Goal: Communication & Community: Participate in discussion

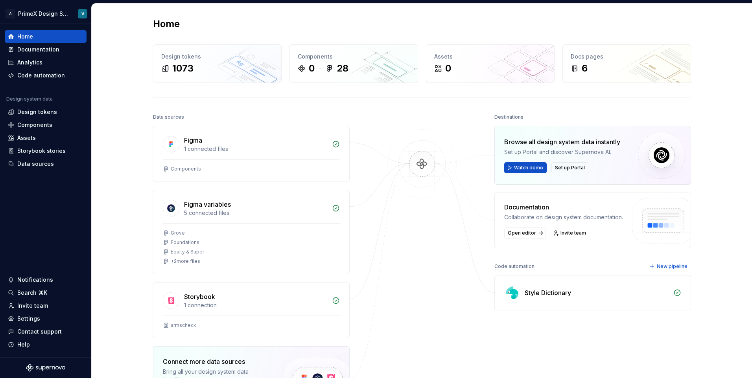
click at [116, 128] on div "Home Design tokens 1073 Components 0 28 Assets 0 Docs pages 6 Data sources Figm…" at bounding box center [422, 250] width 660 height 493
click at [35, 150] on div "Storybook stories" at bounding box center [41, 151] width 48 height 8
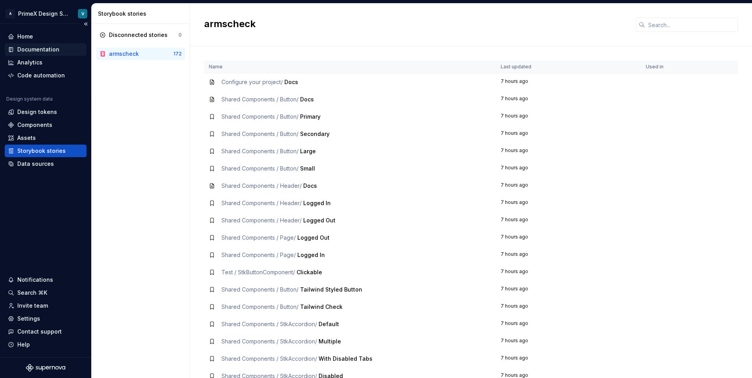
click at [39, 47] on div "Documentation" at bounding box center [38, 50] width 42 height 8
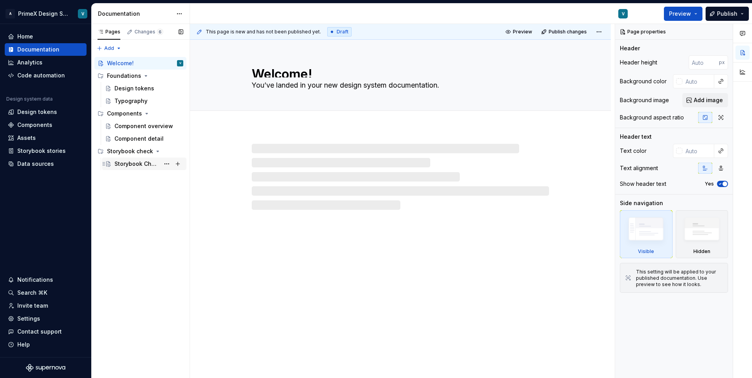
click at [130, 163] on div "Storybook Check" at bounding box center [136, 164] width 45 height 8
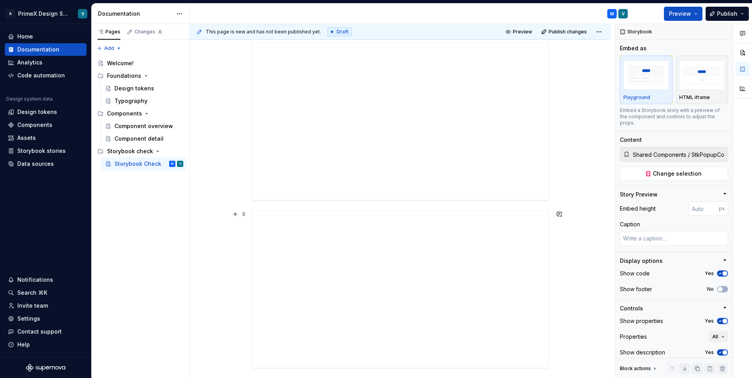
scroll to position [275, 0]
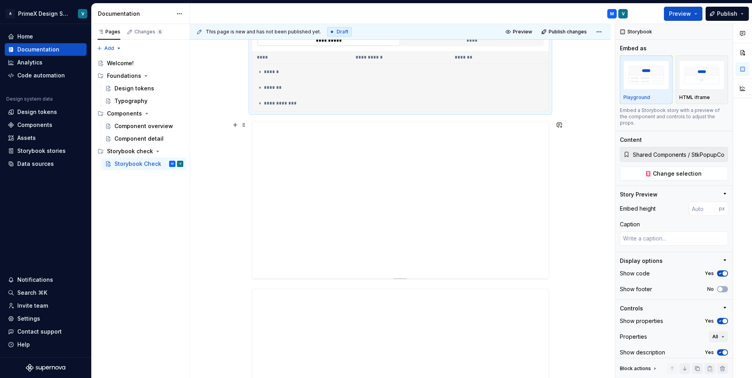
type textarea "*"
type input "Shared Components / StkWidgetCard / Docs"
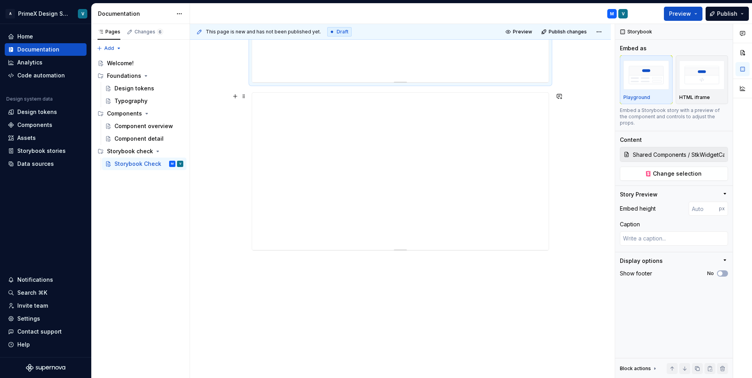
scroll to position [393, 0]
type textarea "*"
type input "Shared Components / StkButtonComponent / Docs"
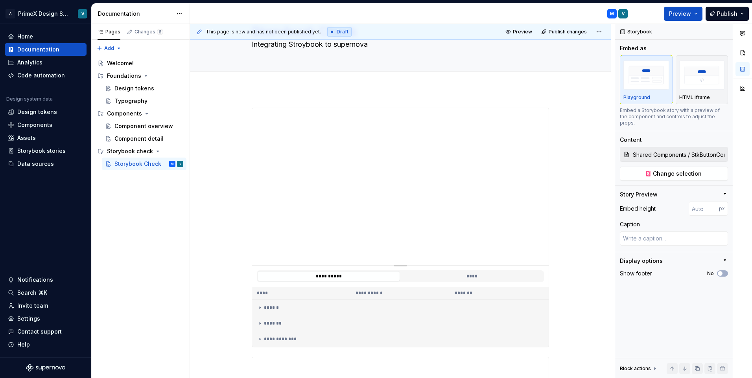
scroll to position [239, 0]
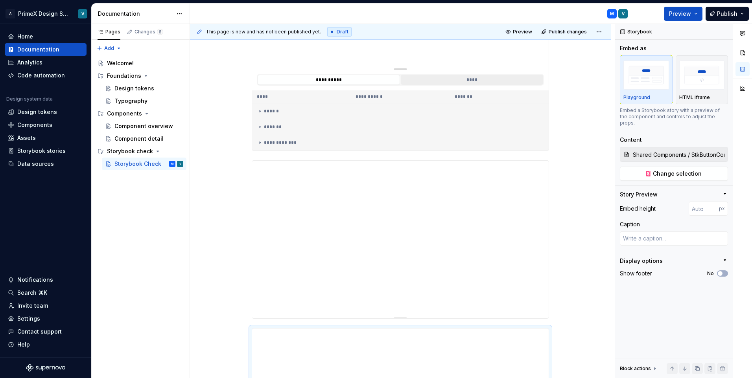
type textarea "*"
type input "Shared Components / StkPopupComponent / Interactive Popup"
click at [468, 75] on button "****" at bounding box center [472, 80] width 142 height 10
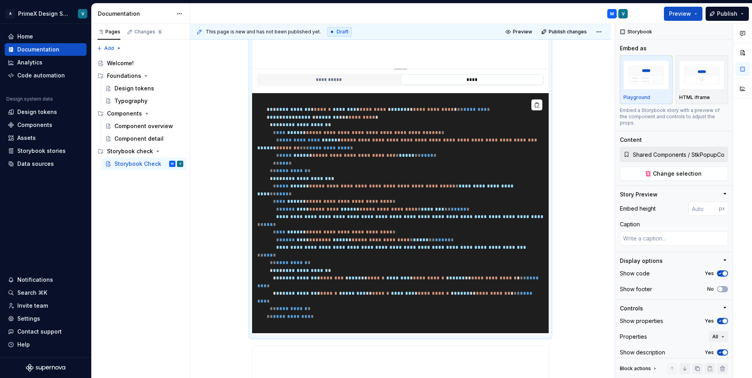
scroll to position [278, 0]
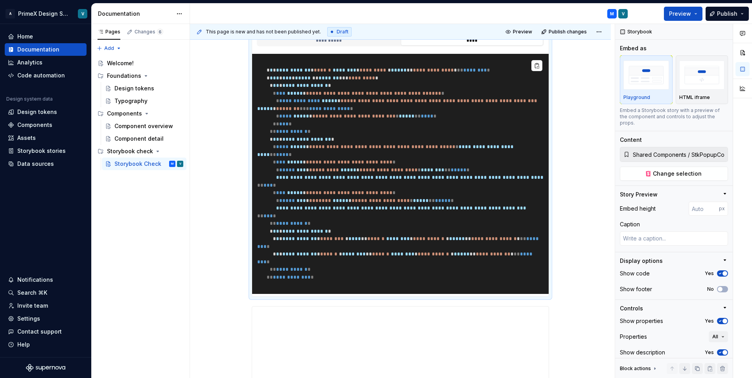
click at [228, 137] on div "**********" at bounding box center [400, 314] width 421 height 922
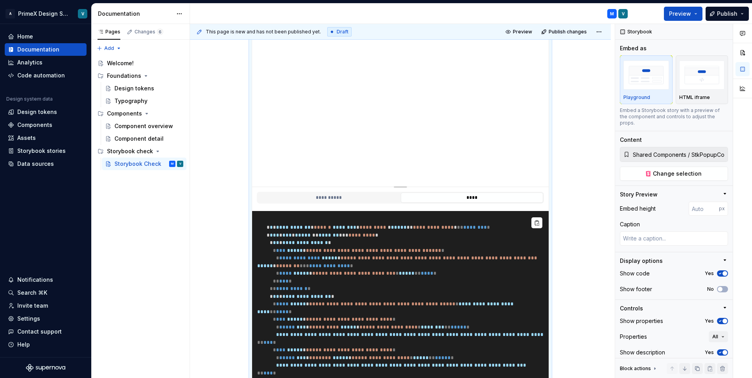
scroll to position [0, 0]
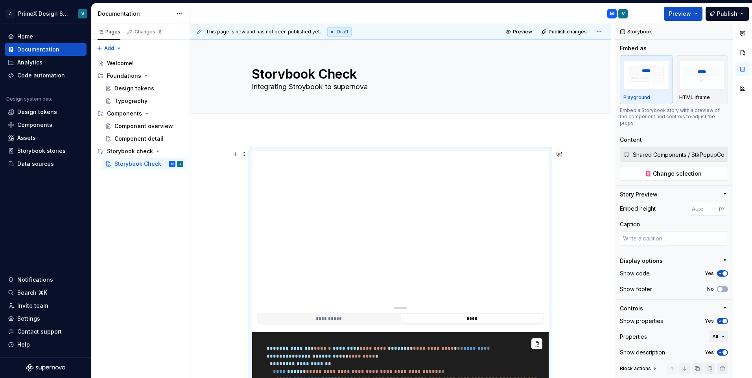
type textarea "*"
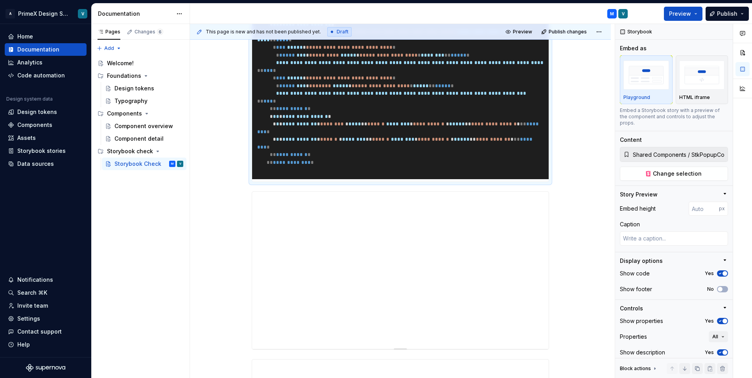
scroll to position [629, 0]
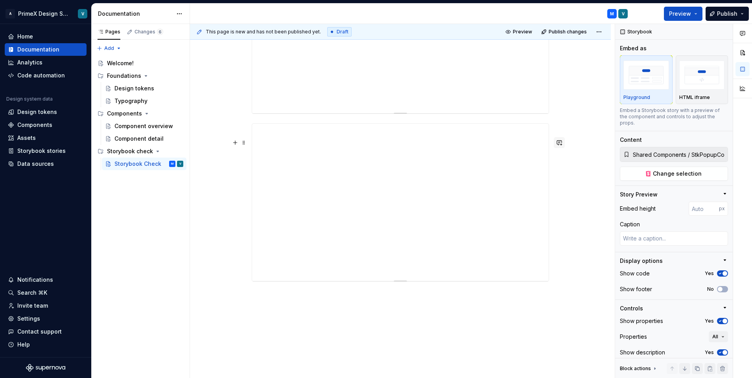
click at [562, 144] on button "button" at bounding box center [559, 142] width 11 height 11
click at [486, 158] on p "**********" at bounding box center [502, 157] width 116 height 8
click at [556, 169] on icon "Send" at bounding box center [556, 168] width 8 height 8
type textarea "*"
type input "Shared Components / StkButtonComponent / Docs"
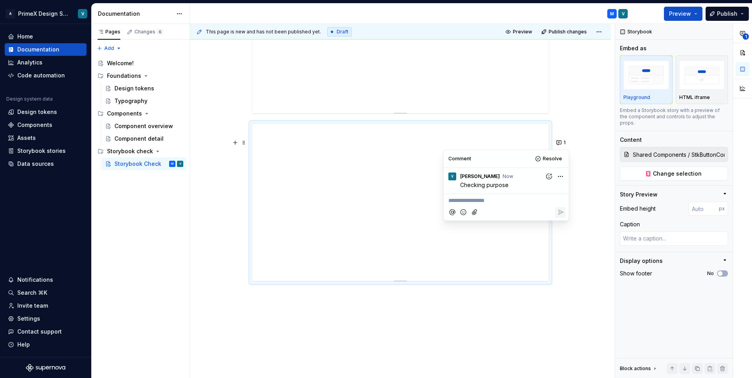
click at [557, 141] on button "1" at bounding box center [561, 142] width 15 height 11
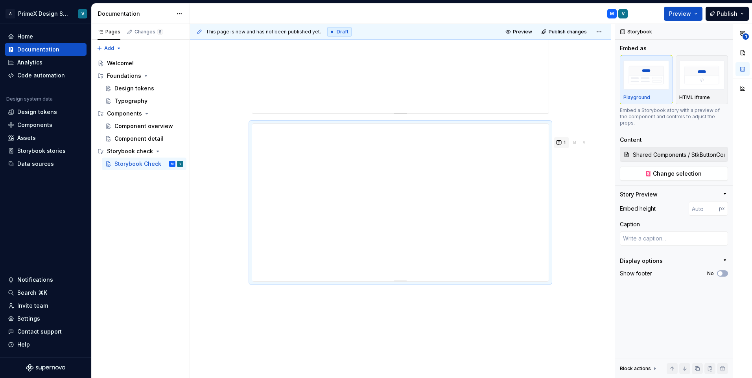
click at [563, 144] on button "1" at bounding box center [561, 142] width 15 height 11
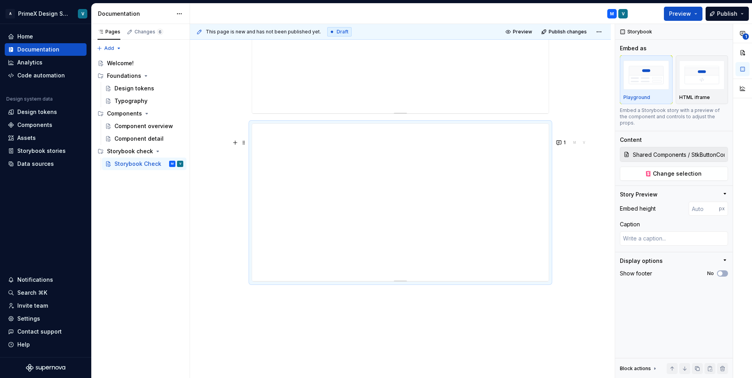
click at [560, 141] on button "1" at bounding box center [561, 142] width 15 height 11
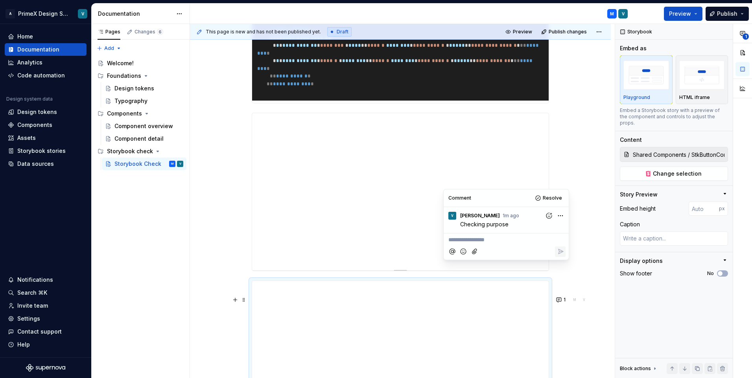
scroll to position [590, 0]
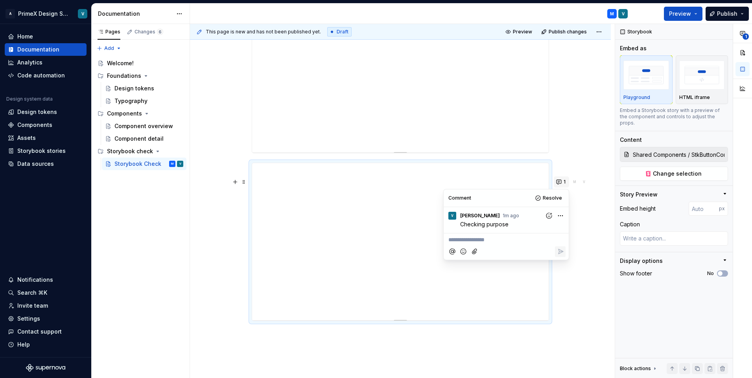
click at [219, 228] on div "**********" at bounding box center [400, 2] width 421 height 922
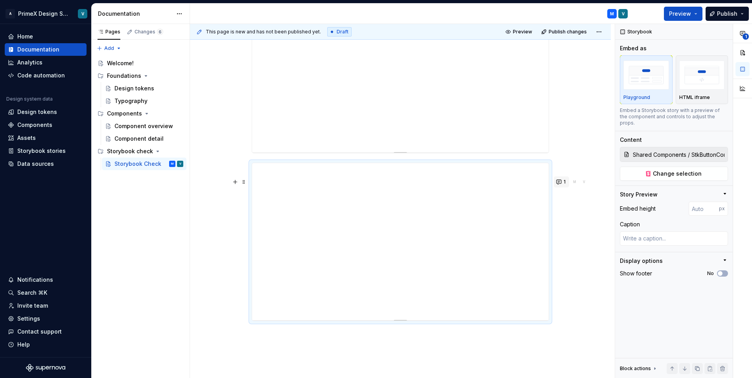
click at [560, 179] on button "1" at bounding box center [561, 182] width 15 height 11
click at [560, 182] on button "1" at bounding box center [561, 182] width 15 height 11
click at [573, 222] on div "**********" at bounding box center [400, 2] width 421 height 922
click at [588, 267] on div "**********" at bounding box center [400, 2] width 421 height 922
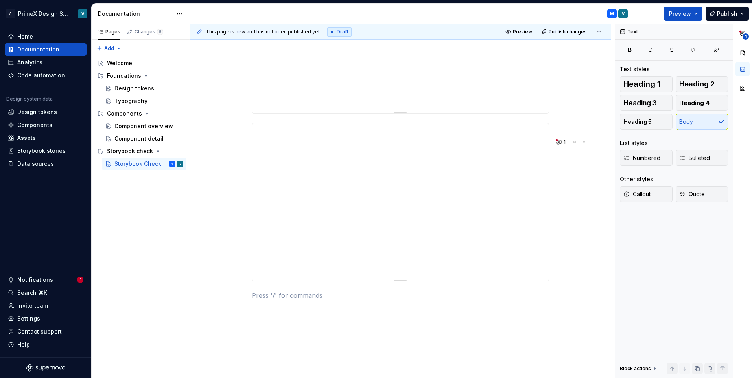
scroll to position [689, 0]
click at [559, 92] on button "1" at bounding box center [561, 97] width 15 height 11
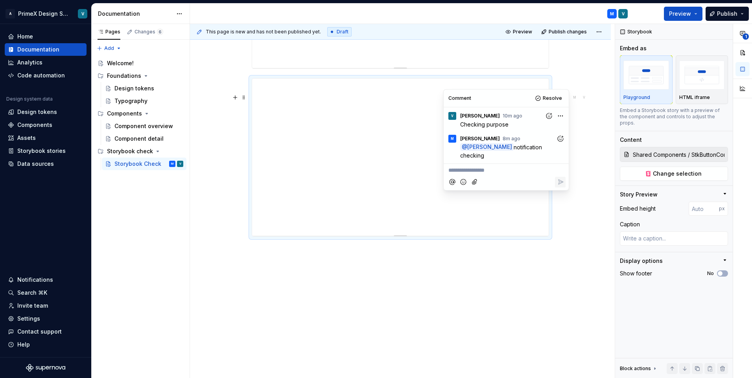
scroll to position [690, 0]
type textarea "*"
